Goal: Task Accomplishment & Management: Manage account settings

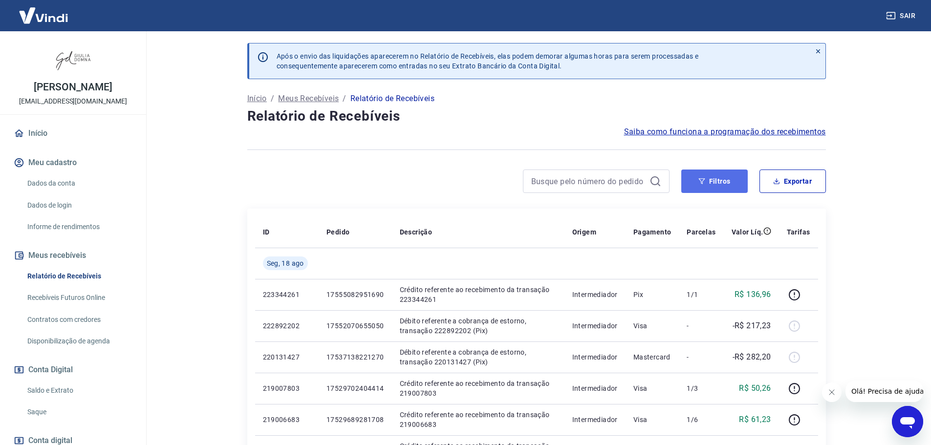
click at [720, 173] on button "Filtros" at bounding box center [715, 181] width 66 height 23
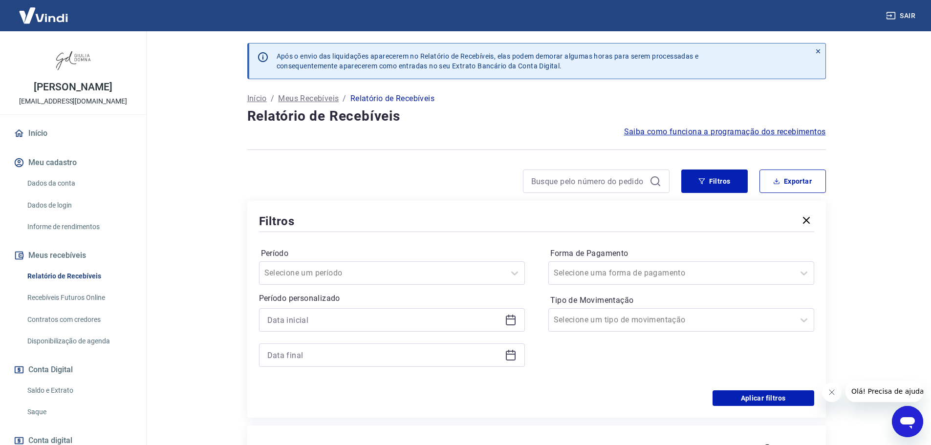
click at [511, 317] on icon at bounding box center [511, 320] width 12 height 12
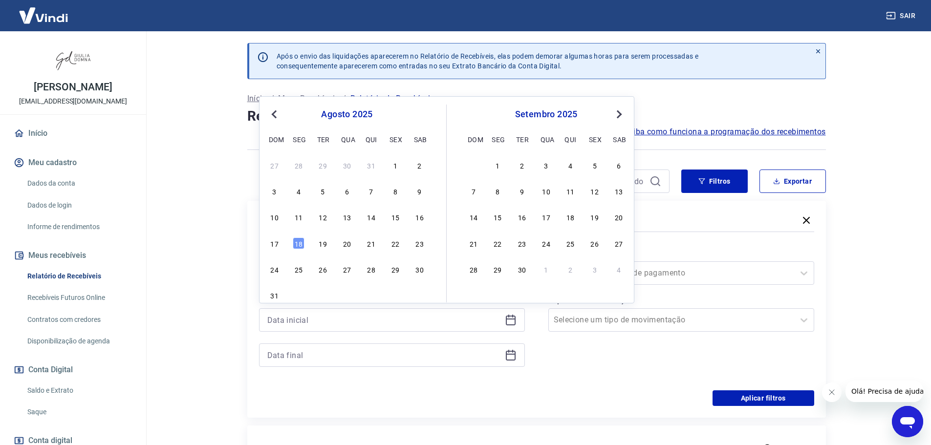
click at [395, 215] on div "15" at bounding box center [396, 217] width 12 height 12
type input "[DATE]"
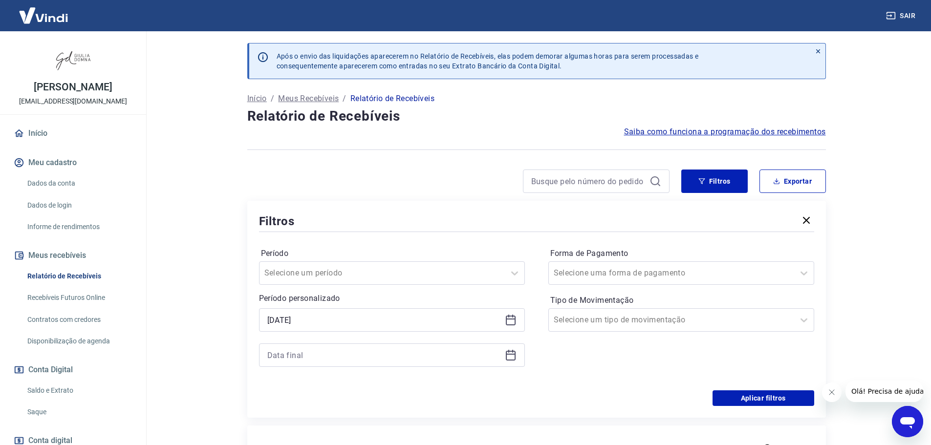
click at [512, 353] on icon at bounding box center [511, 356] width 12 height 12
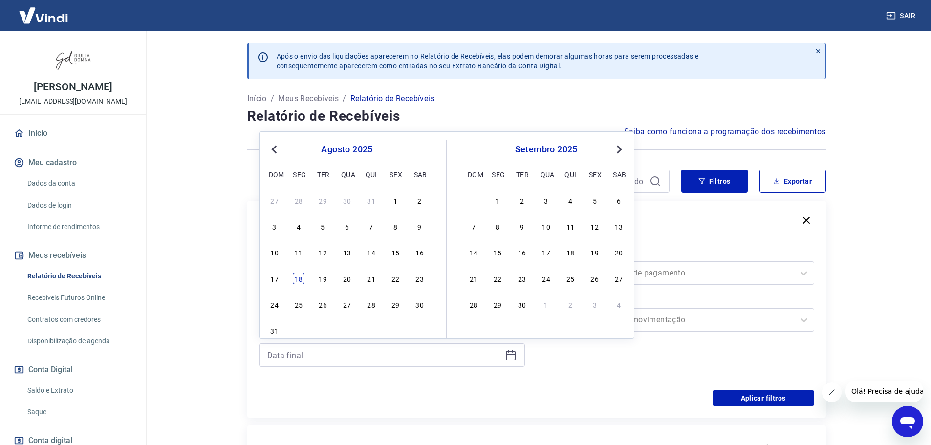
click at [302, 280] on div "18" at bounding box center [299, 279] width 12 height 12
type input "[DATE]"
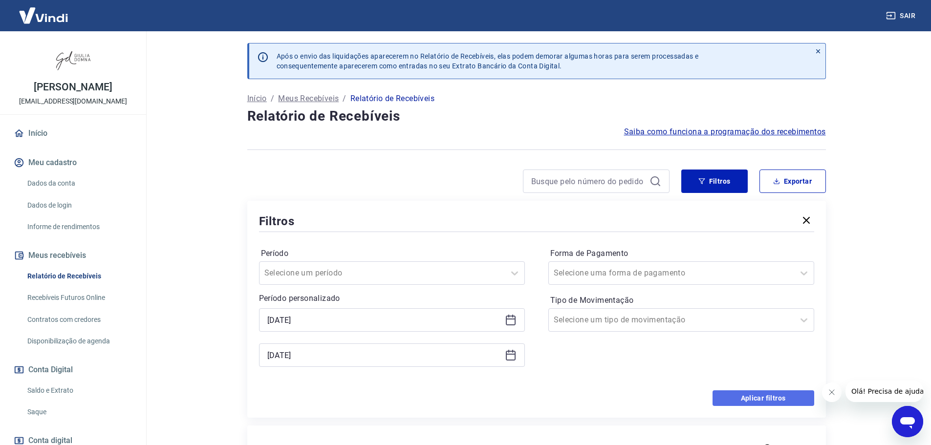
click at [761, 398] on button "Aplicar filtros" at bounding box center [764, 399] width 102 height 16
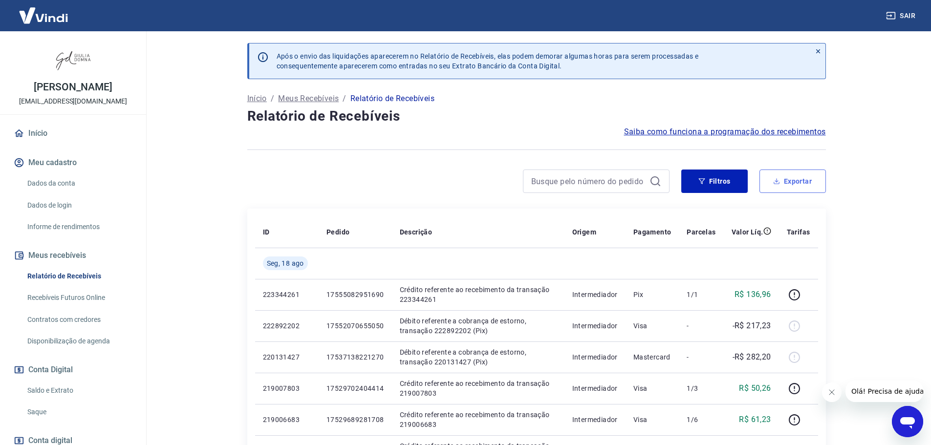
click at [803, 182] on button "Exportar" at bounding box center [793, 181] width 66 height 23
type input "[DATE]"
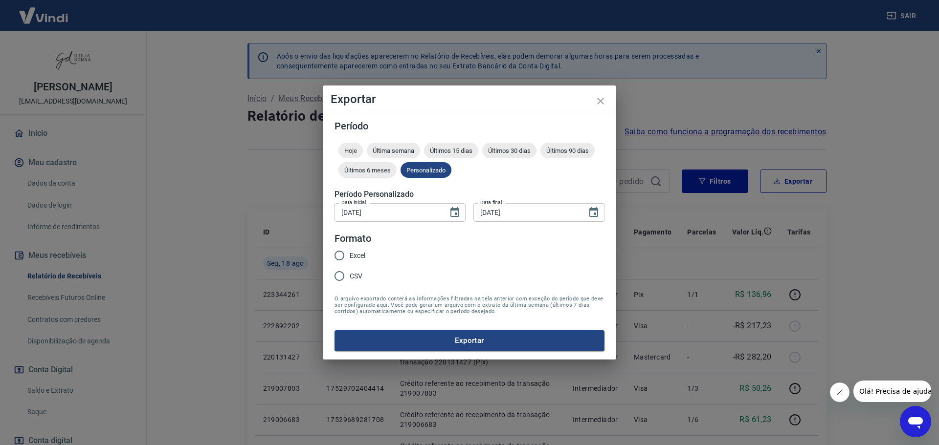
click at [340, 254] on input "Excel" at bounding box center [339, 255] width 21 height 21
radio input "true"
click at [523, 337] on button "Exportar" at bounding box center [469, 341] width 270 height 21
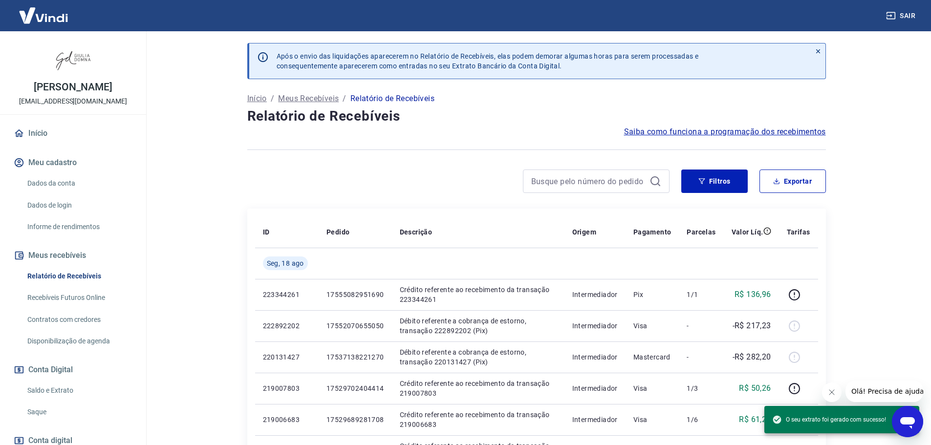
drag, startPoint x: 43, startPoint y: 409, endPoint x: 189, endPoint y: 366, distance: 152.3
click at [43, 409] on link "Saque" at bounding box center [78, 412] width 111 height 20
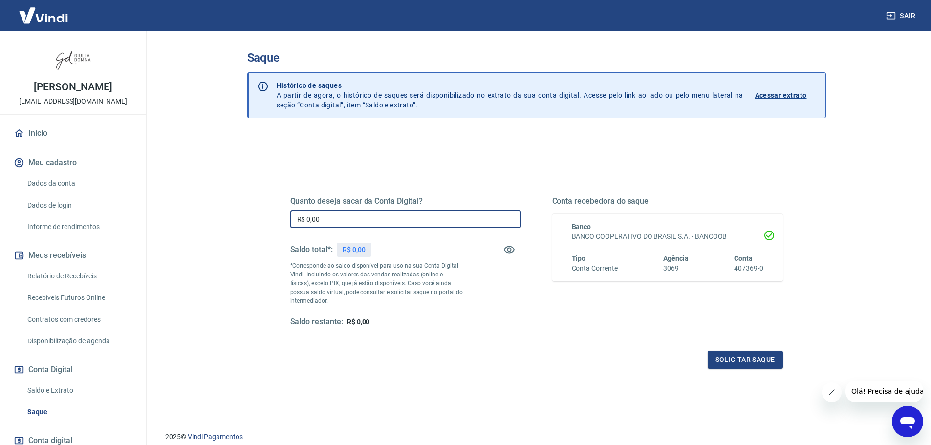
click at [409, 216] on input "R$ 0,00" at bounding box center [405, 219] width 231 height 18
type input "R$ 1.542,90"
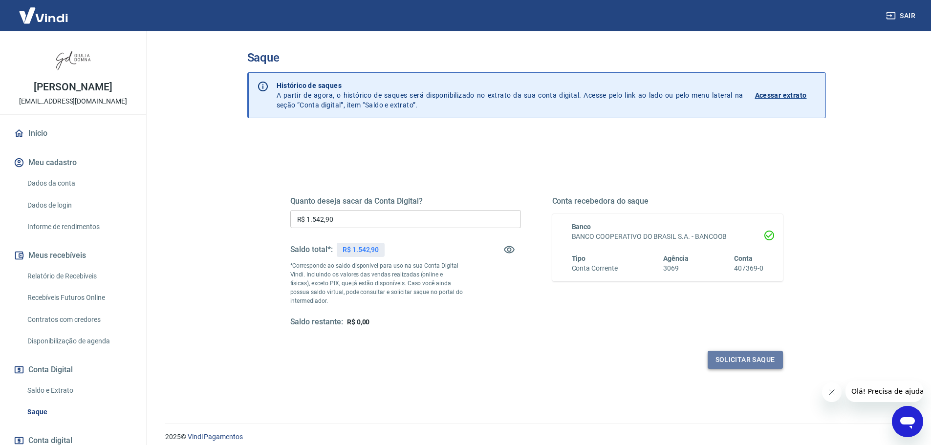
click at [741, 356] on button "Solicitar saque" at bounding box center [745, 360] width 75 height 18
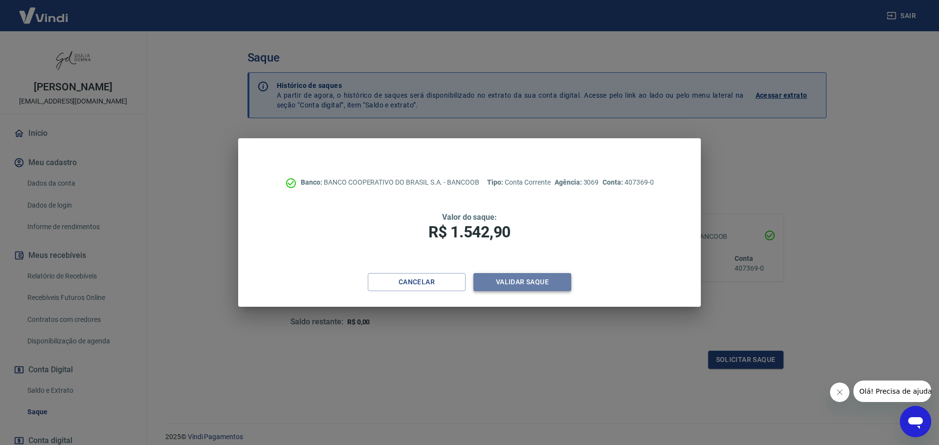
click at [528, 283] on button "Validar saque" at bounding box center [522, 282] width 98 height 18
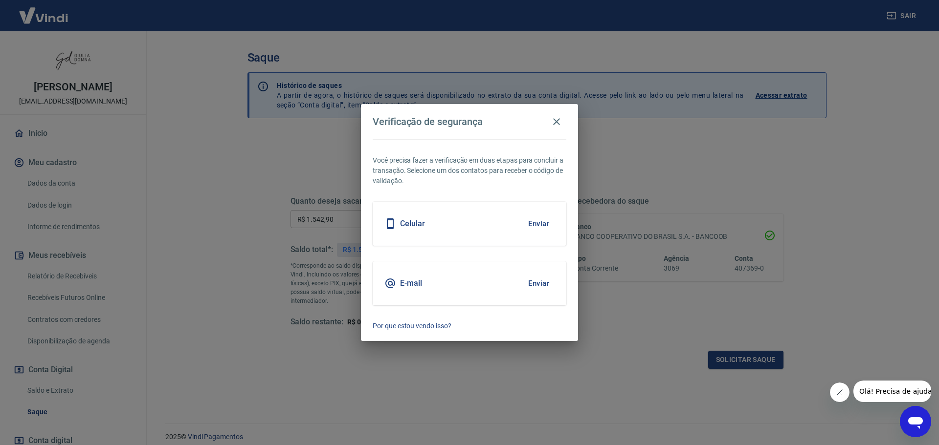
click at [538, 280] on button "Enviar" at bounding box center [539, 283] width 32 height 21
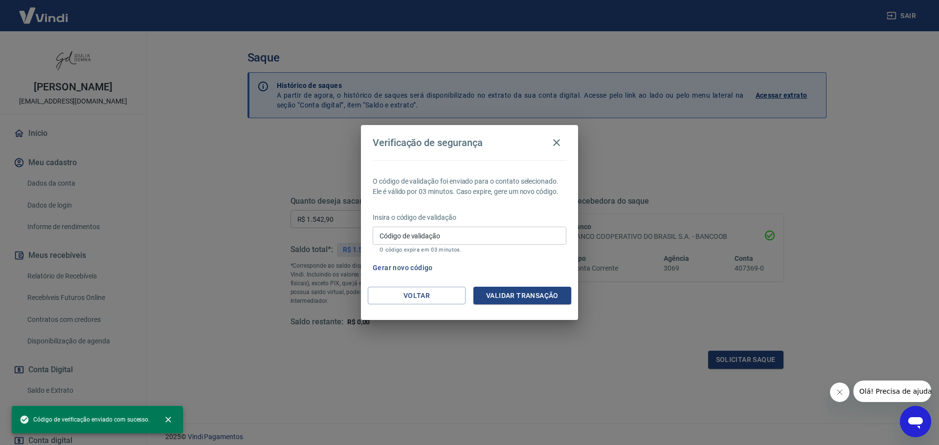
click at [452, 234] on input "Código de validação" at bounding box center [470, 236] width 194 height 18
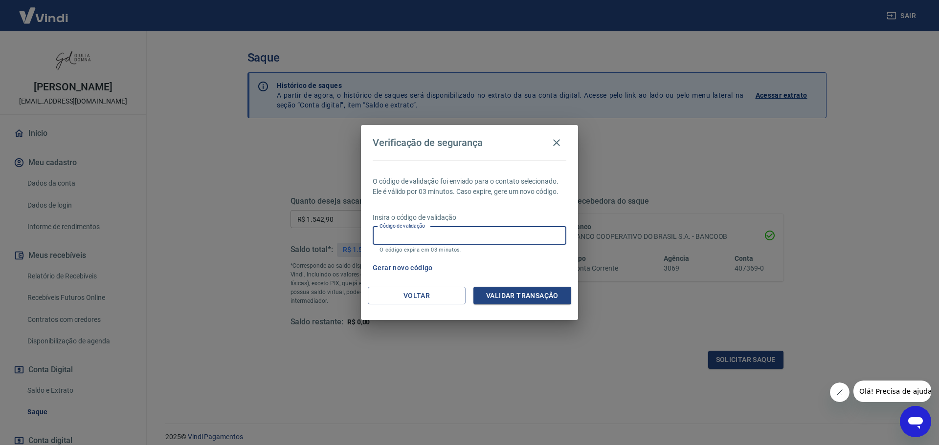
paste input "165080"
type input "165080"
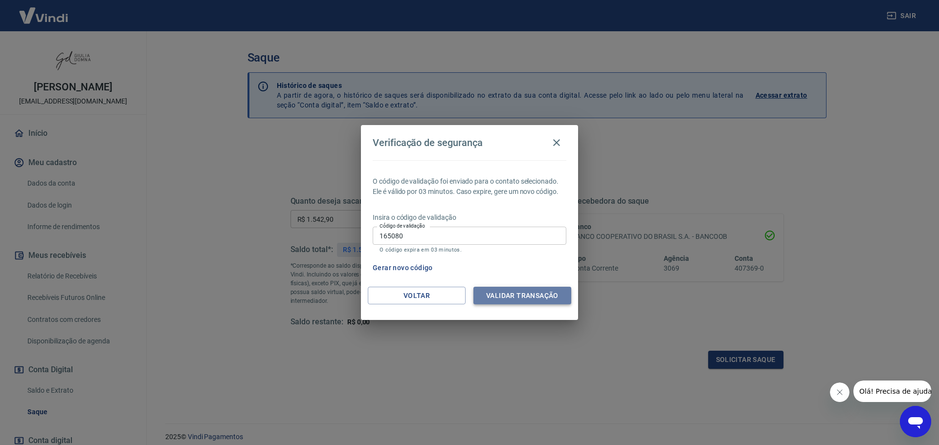
click at [525, 295] on button "Validar transação" at bounding box center [522, 296] width 98 height 18
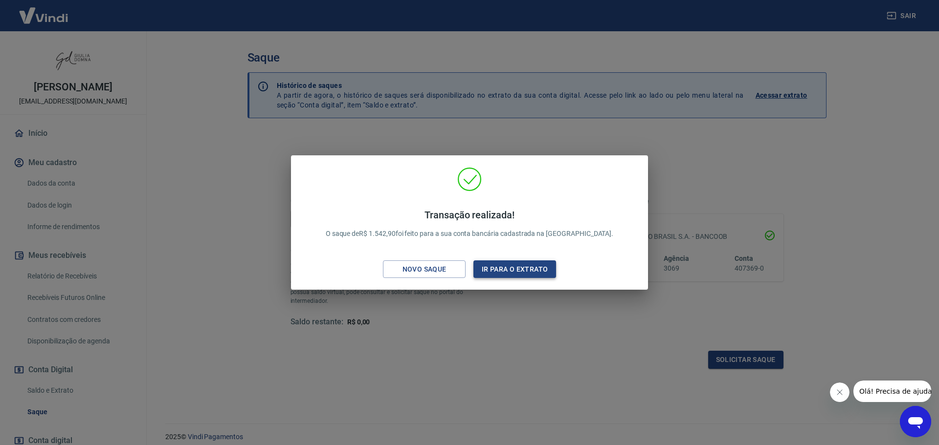
click at [520, 269] on button "Ir para o extrato" at bounding box center [514, 270] width 83 height 18
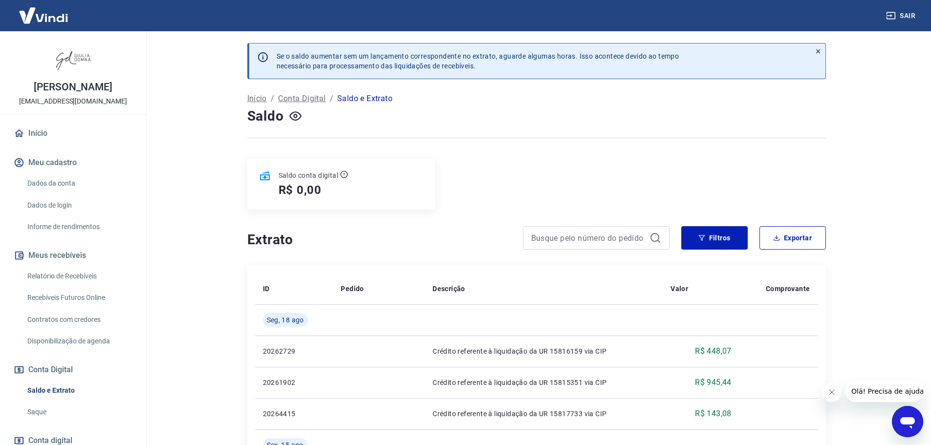
click at [40, 411] on link "Saque" at bounding box center [78, 412] width 111 height 20
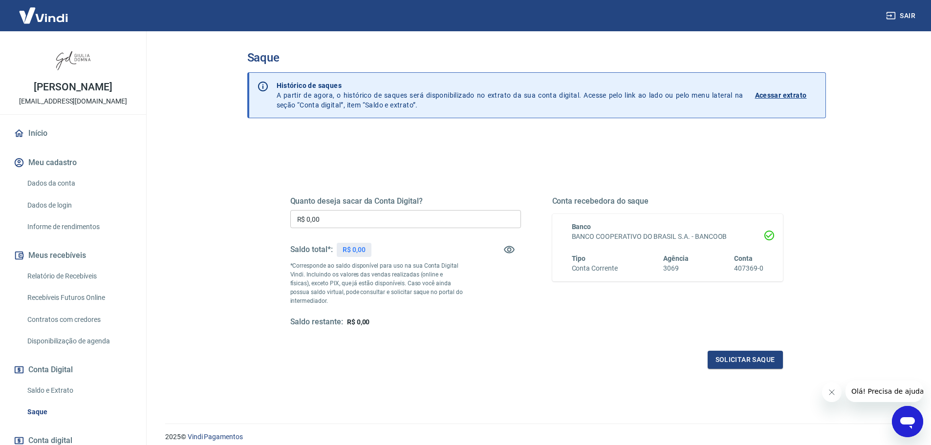
click at [59, 390] on link "Saldo e Extrato" at bounding box center [78, 391] width 111 height 20
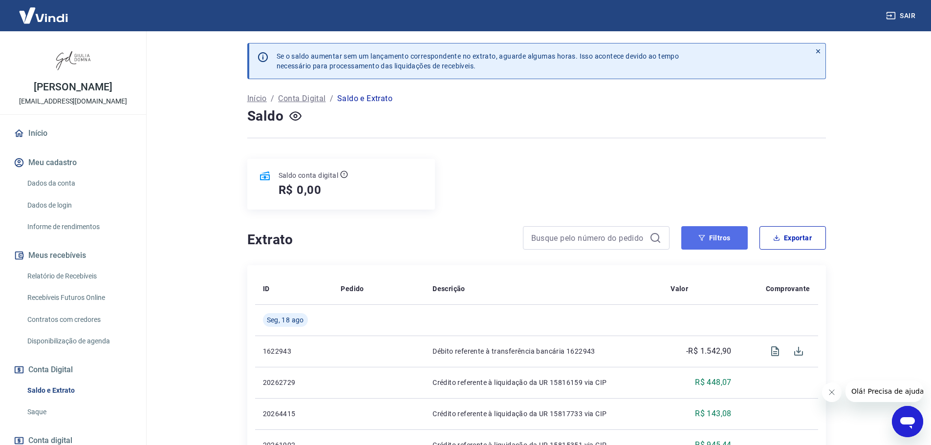
click at [715, 237] on button "Filtros" at bounding box center [715, 237] width 66 height 23
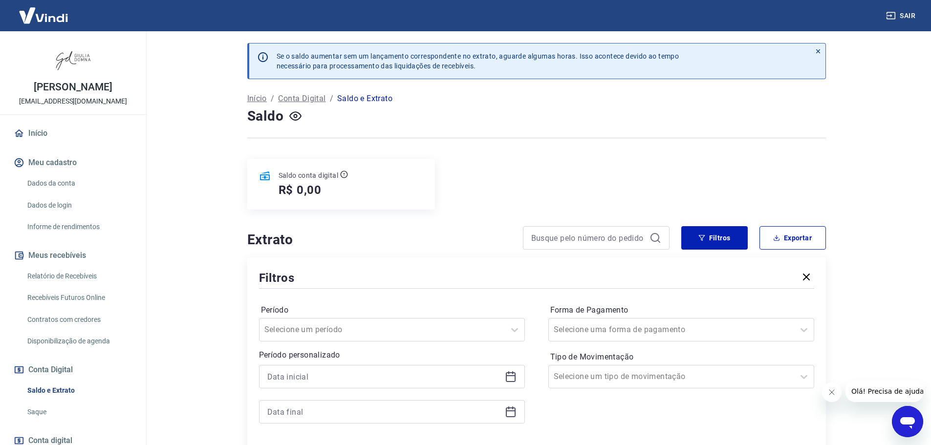
click at [511, 380] on icon at bounding box center [511, 377] width 12 height 12
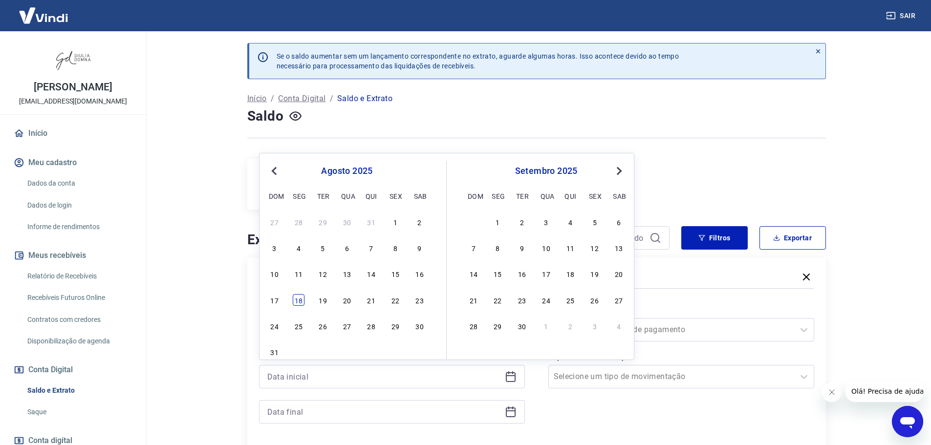
click at [300, 299] on div "18" at bounding box center [299, 300] width 12 height 12
type input "[DATE]"
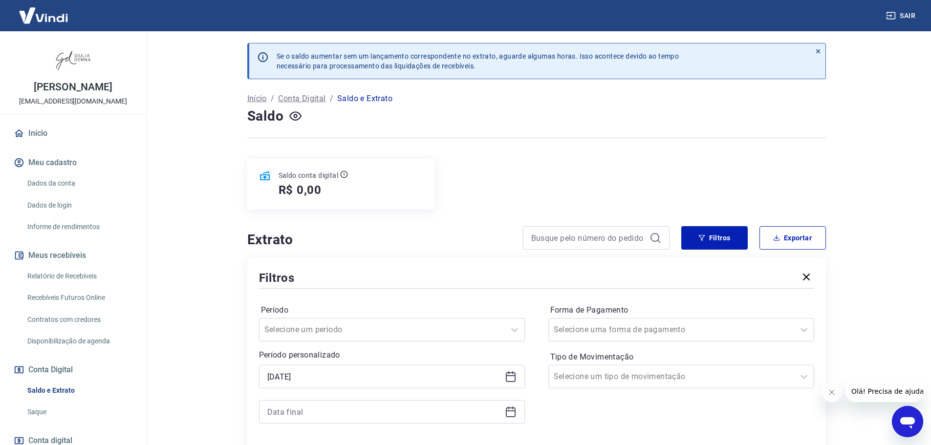
click at [509, 413] on icon at bounding box center [511, 412] width 12 height 12
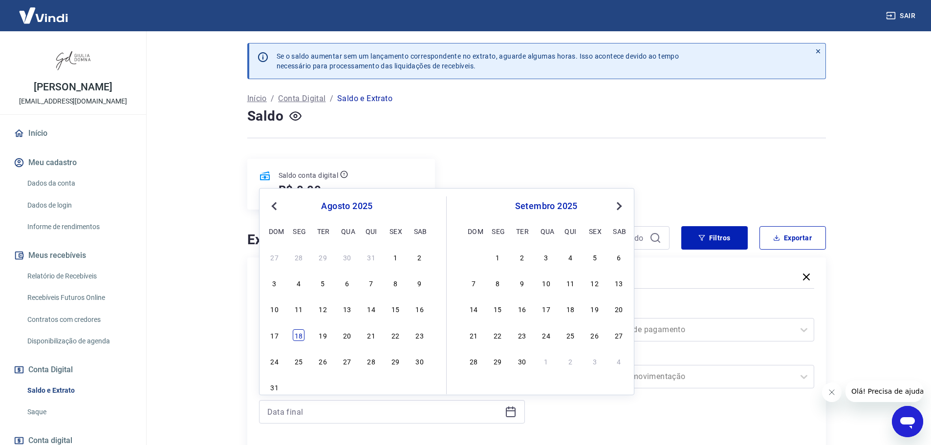
click at [299, 334] on div "18" at bounding box center [299, 336] width 12 height 12
type input "[DATE]"
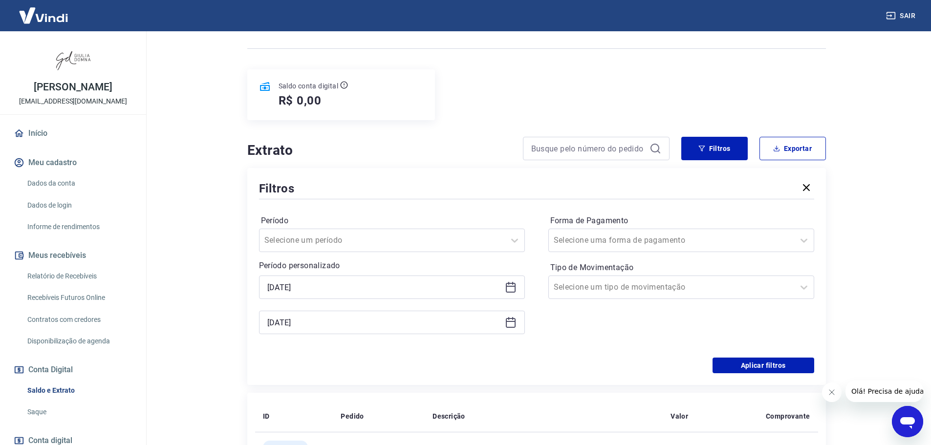
scroll to position [98, 0]
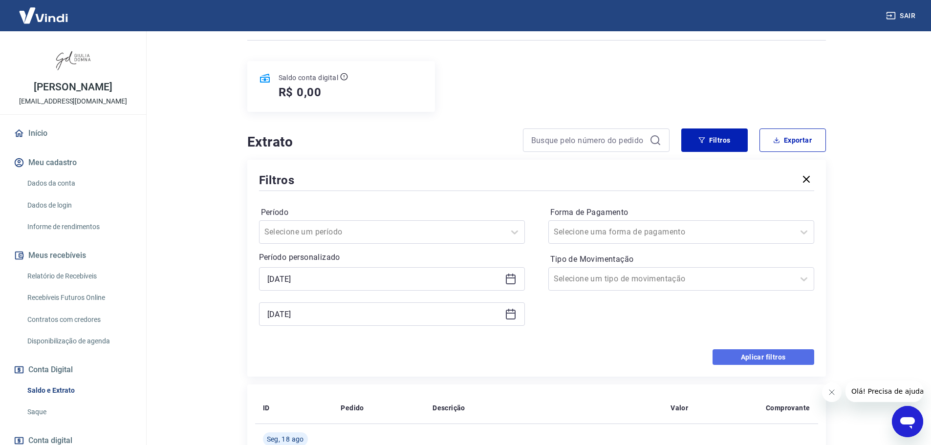
click at [750, 359] on button "Aplicar filtros" at bounding box center [764, 358] width 102 height 16
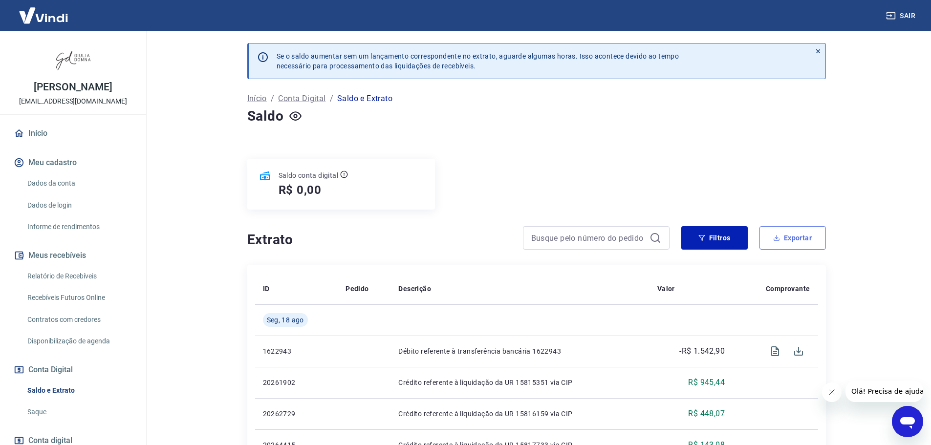
click at [804, 240] on button "Exportar" at bounding box center [793, 237] width 66 height 23
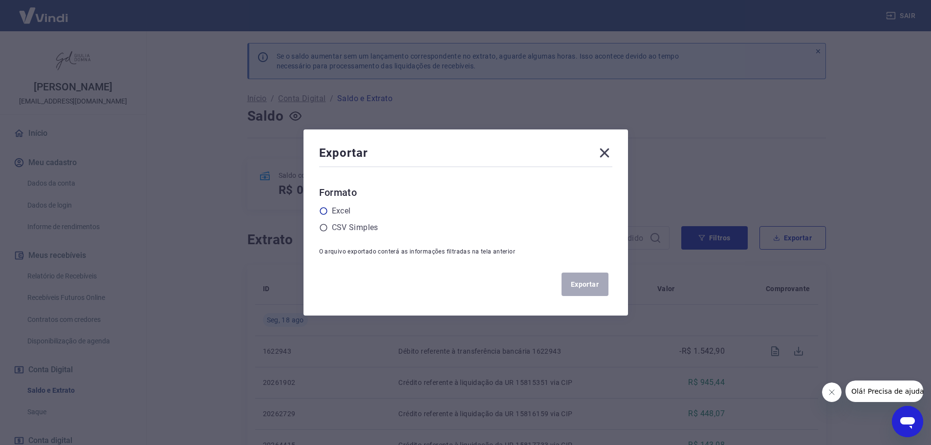
click at [327, 212] on icon at bounding box center [323, 211] width 9 height 9
click at [0, 0] on input "radio" at bounding box center [0, 0] width 0 height 0
click at [582, 284] on button "Exportar" at bounding box center [585, 284] width 47 height 23
